Goal: Navigation & Orientation: Find specific page/section

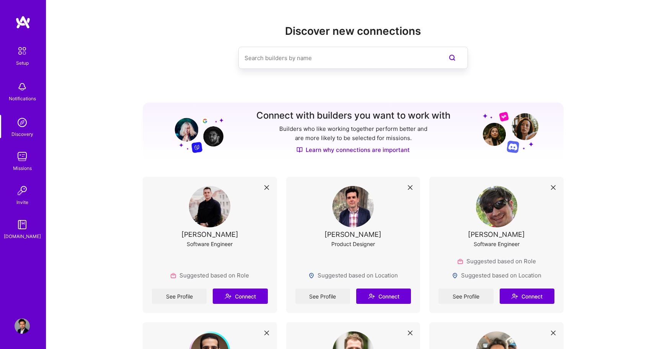
click at [19, 155] on img at bounding box center [22, 156] width 15 height 15
